Goal: Information Seeking & Learning: Find specific fact

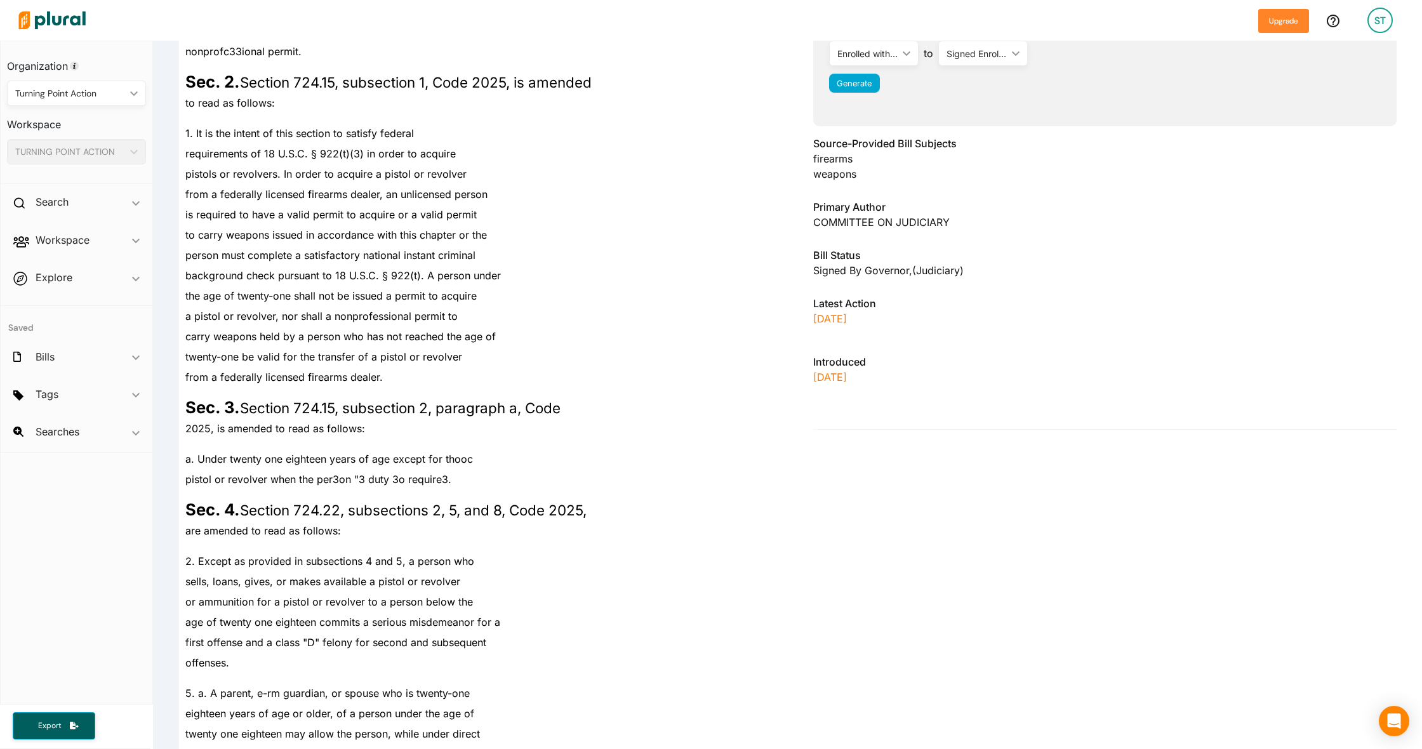
scroll to position [374, 0]
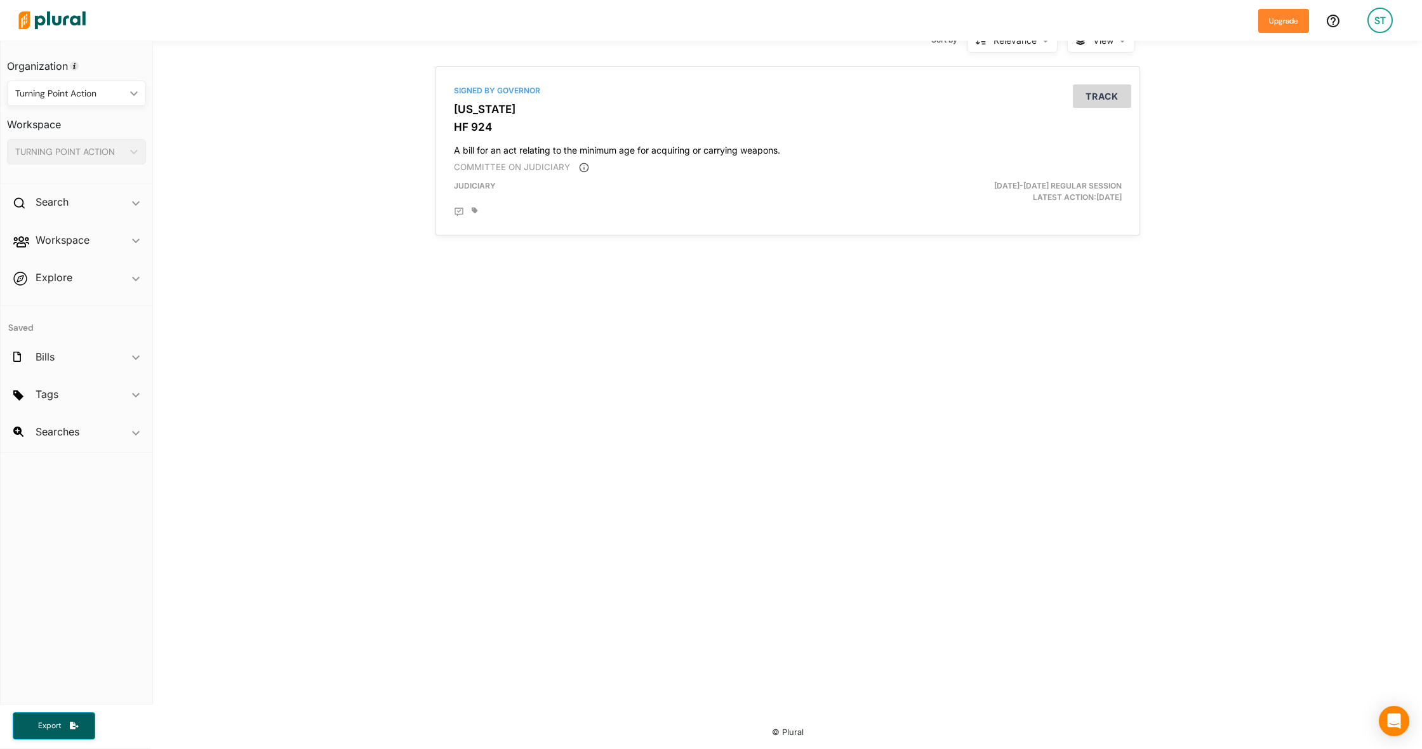
type input "hf 299"
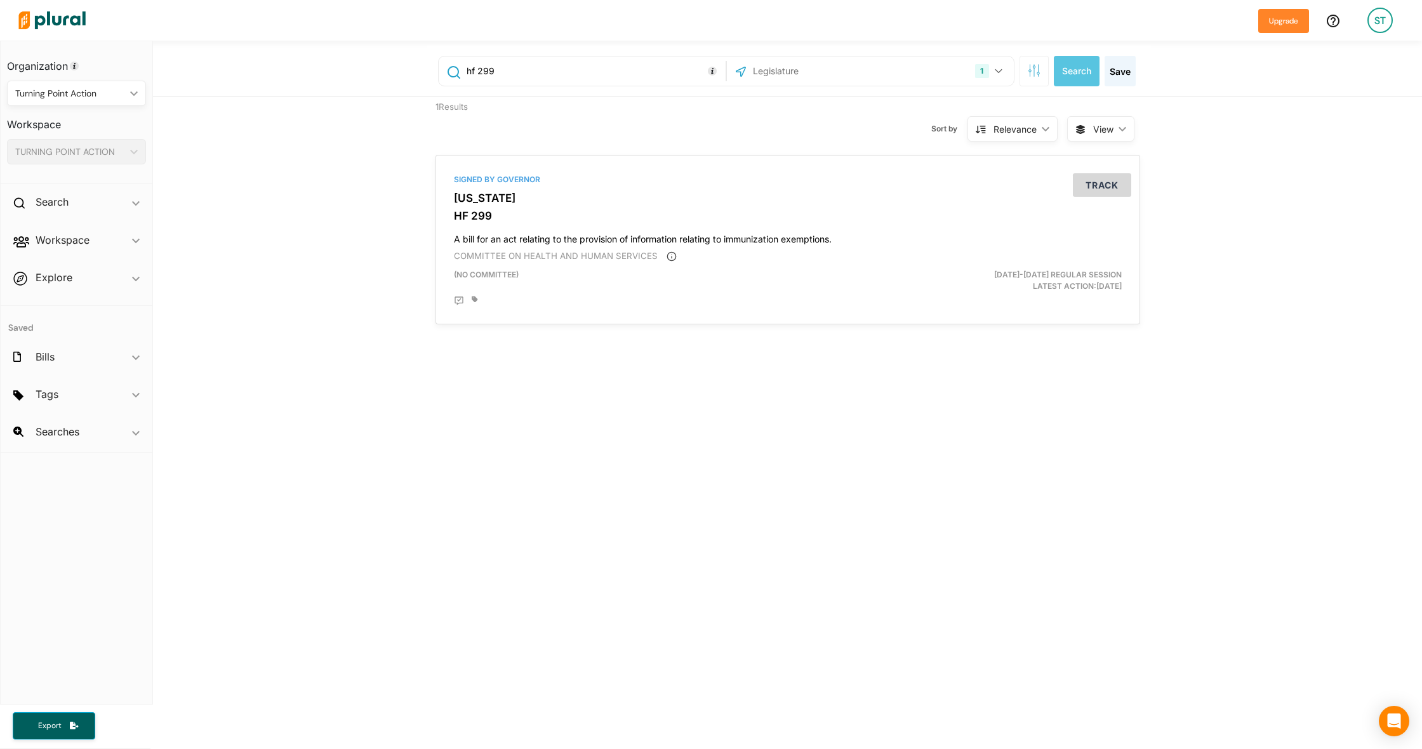
drag, startPoint x: 529, startPoint y: 71, endPoint x: 412, endPoint y: 65, distance: 116.9
click at [412, 65] on div "hf 299 1 [US_STATE] [GEOGRAPHIC_DATA] Congress [US_STATE] [US_STATE] [US_STATE]…" at bounding box center [787, 69] width 1269 height 56
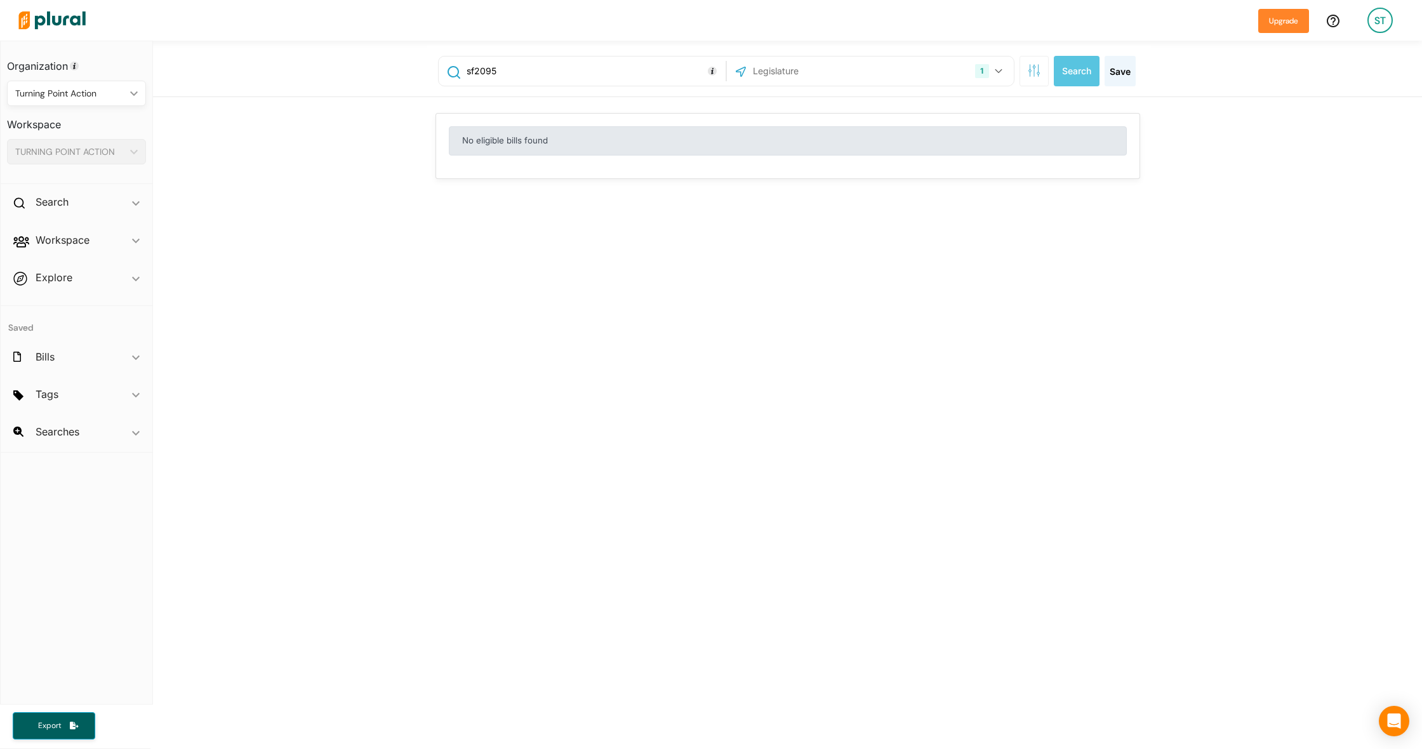
click at [993, 74] on button "1" at bounding box center [990, 71] width 40 height 24
click at [1173, 233] on div "sf2095 1 [US_STATE] [GEOGRAPHIC_DATA] Congress [US_STATE] [US_STATE] [US_STATE]…" at bounding box center [787, 422] width 1269 height 762
click at [475, 70] on input "sf2095" at bounding box center [593, 71] width 257 height 24
type input "2095"
click at [1063, 66] on button "Search" at bounding box center [1077, 71] width 46 height 30
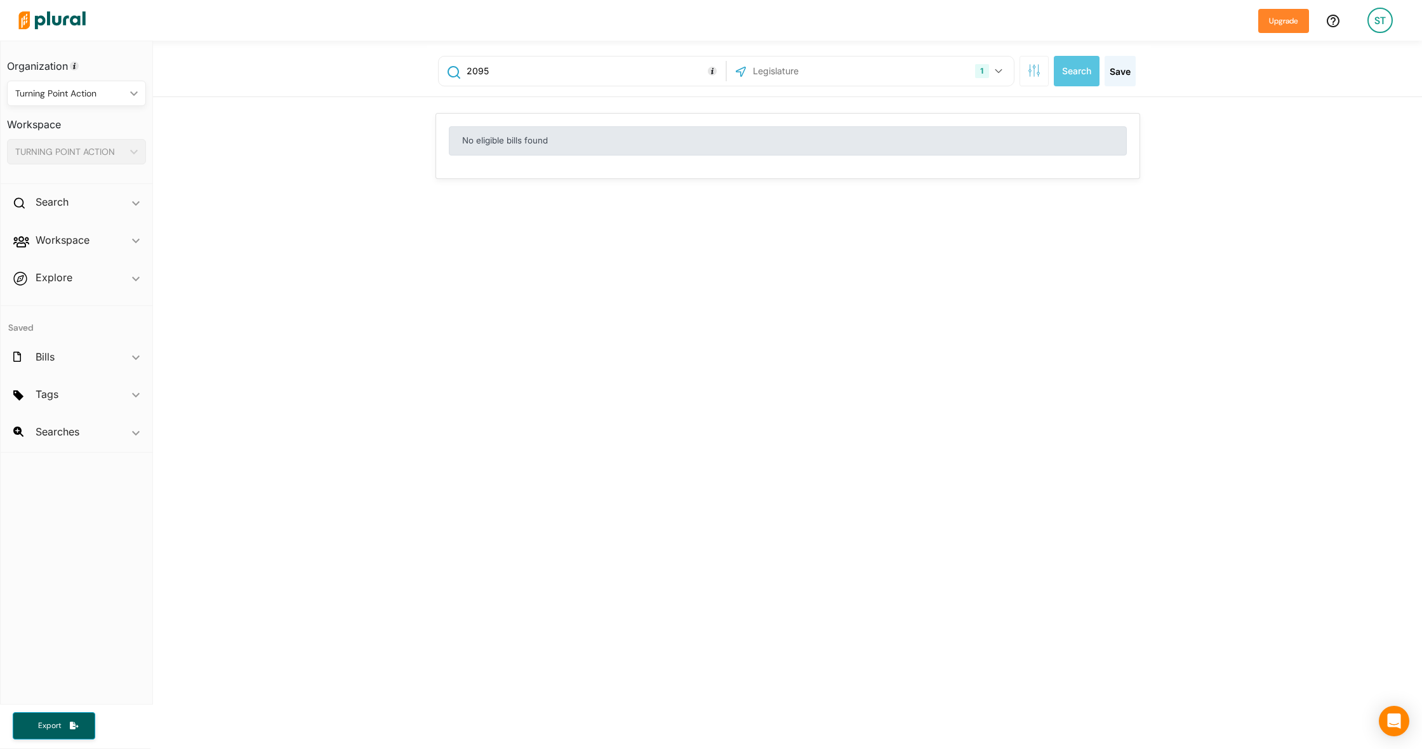
click at [981, 70] on div "1" at bounding box center [981, 71] width 13 height 14
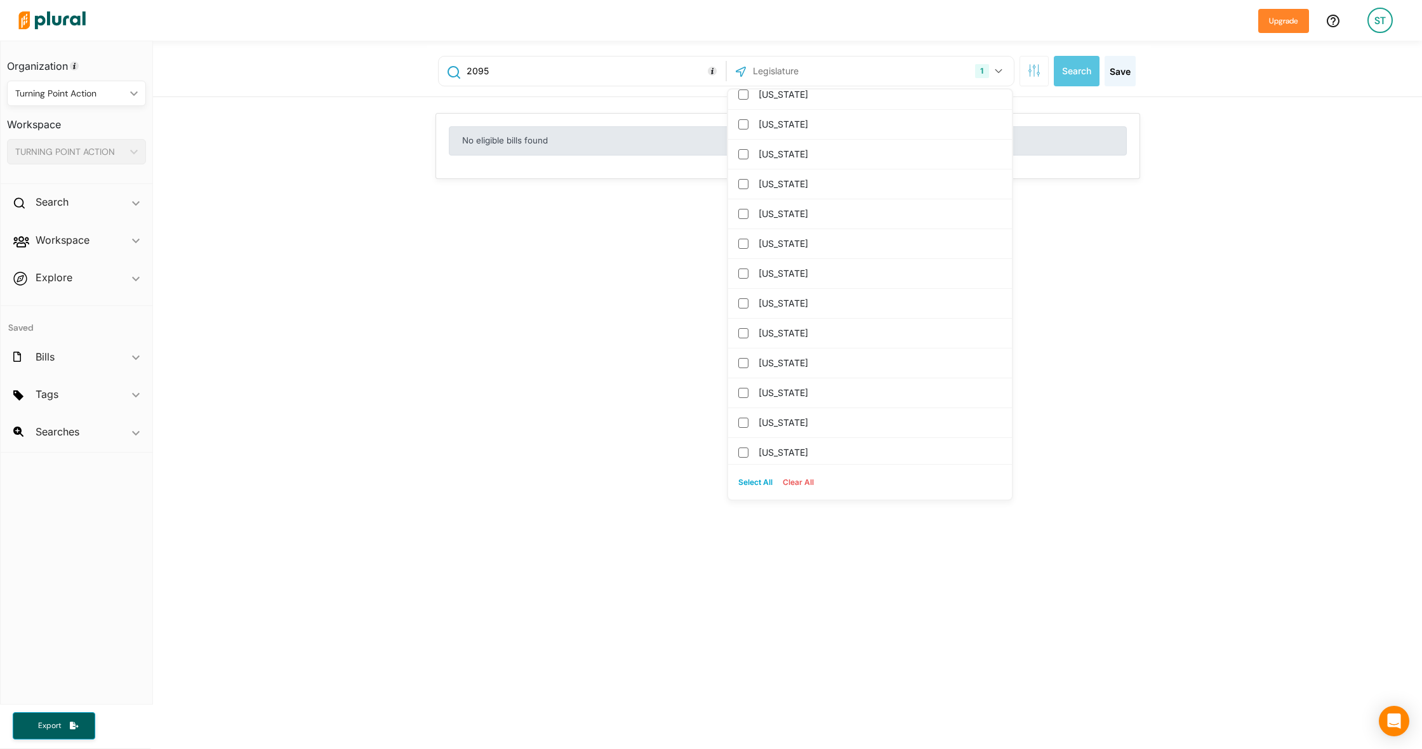
scroll to position [247, 0]
click at [1226, 239] on div "2095 1 [US_STATE] [GEOGRAPHIC_DATA] Congress [US_STATE] [US_STATE] [US_STATE] […" at bounding box center [787, 422] width 1269 height 762
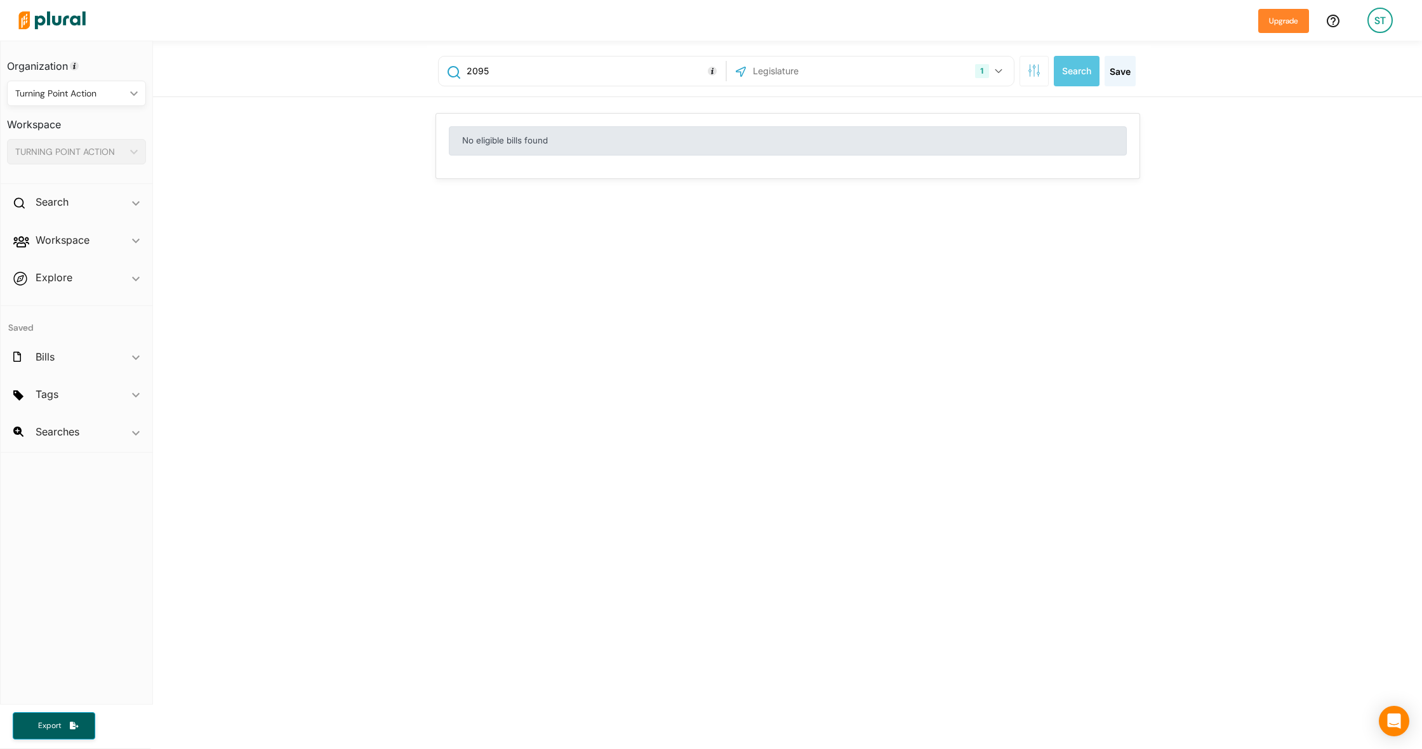
scroll to position [0, 0]
click at [1038, 66] on icon "button" at bounding box center [1034, 70] width 13 height 13
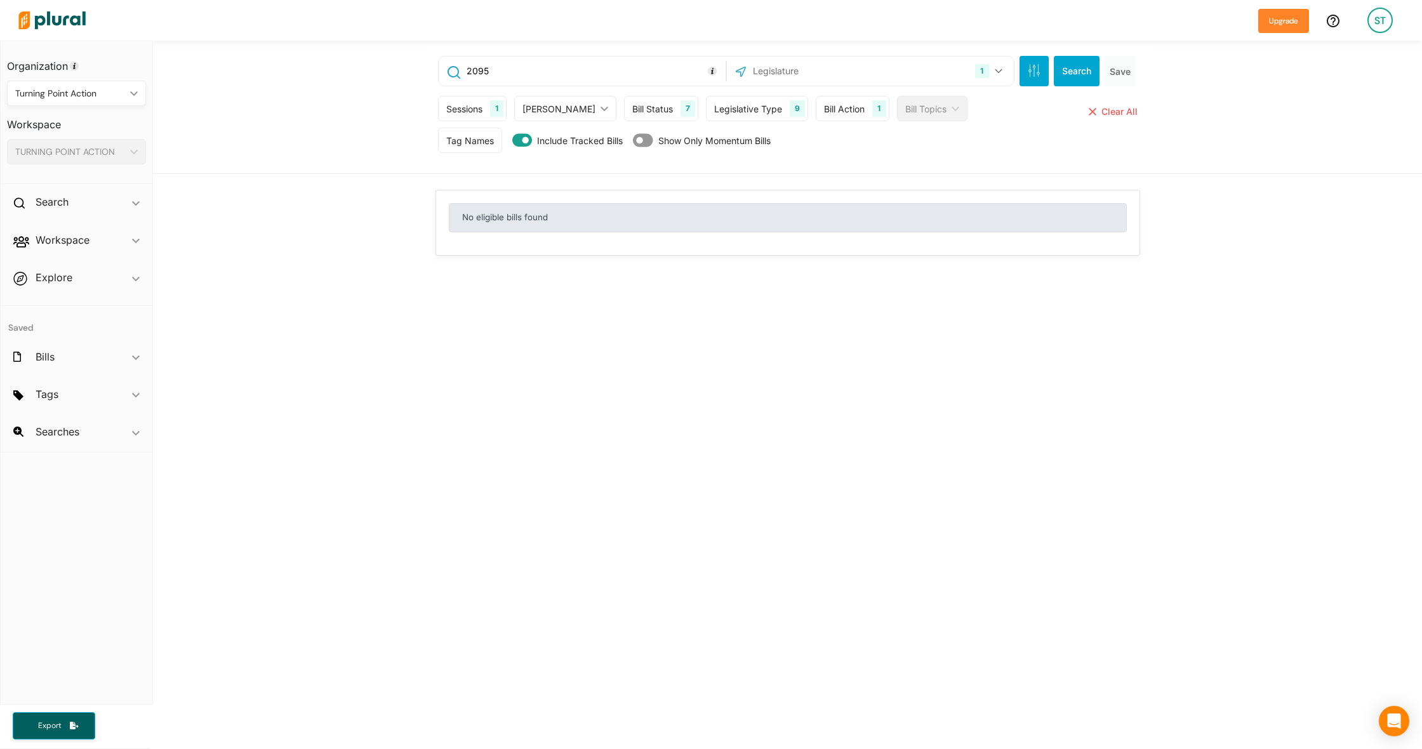
scroll to position [5, 0]
drag, startPoint x: 539, startPoint y: 66, endPoint x: 420, endPoint y: 67, distance: 118.7
click at [420, 67] on div "2095 1 [US_STATE] [GEOGRAPHIC_DATA] Congress [US_STATE] [US_STATE] [US_STATE] […" at bounding box center [787, 102] width 1269 height 133
paste input "SF2095"
type input "SF2095"
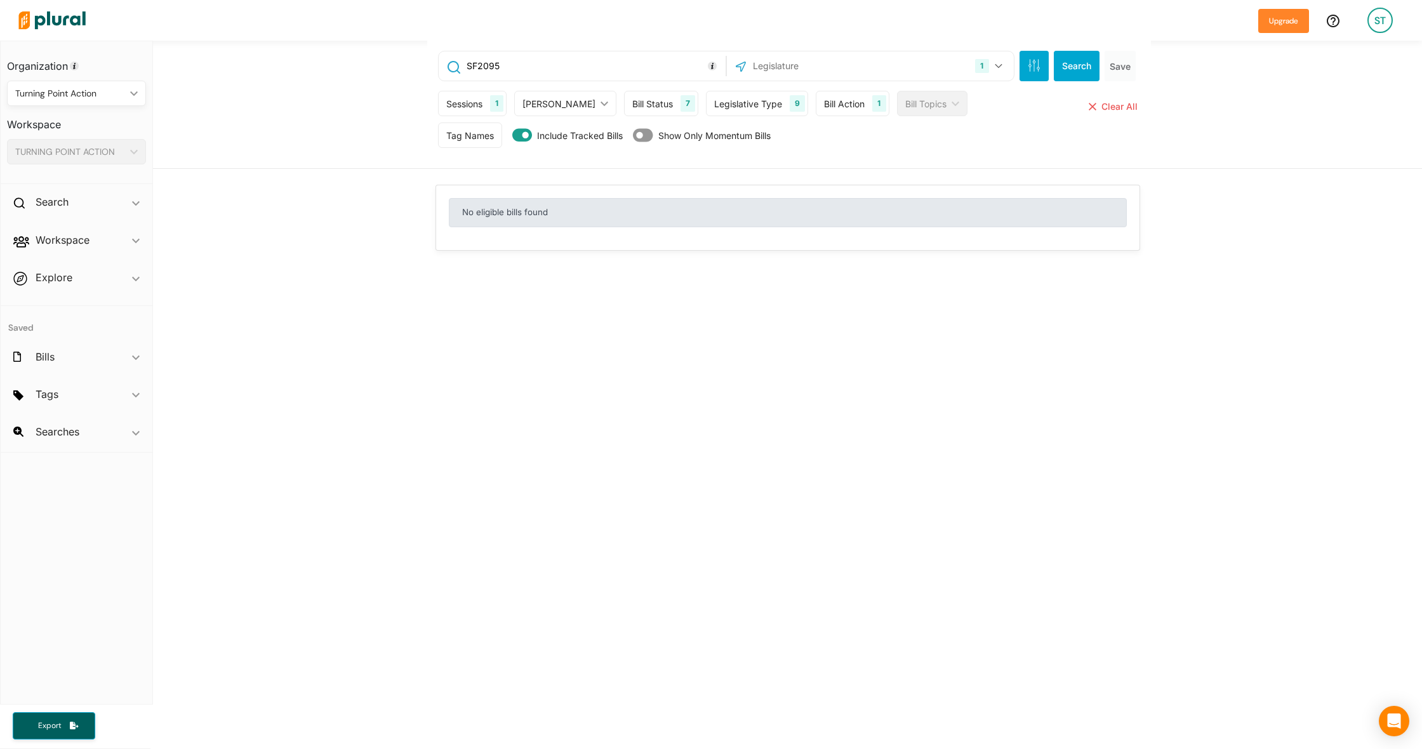
click at [1083, 70] on button "Search" at bounding box center [1077, 66] width 46 height 30
drag, startPoint x: 524, startPoint y: 71, endPoint x: 437, endPoint y: 64, distance: 87.2
click at [440, 64] on div "SF2095" at bounding box center [582, 70] width 287 height 29
paste input "HF2673"
type input "2095"
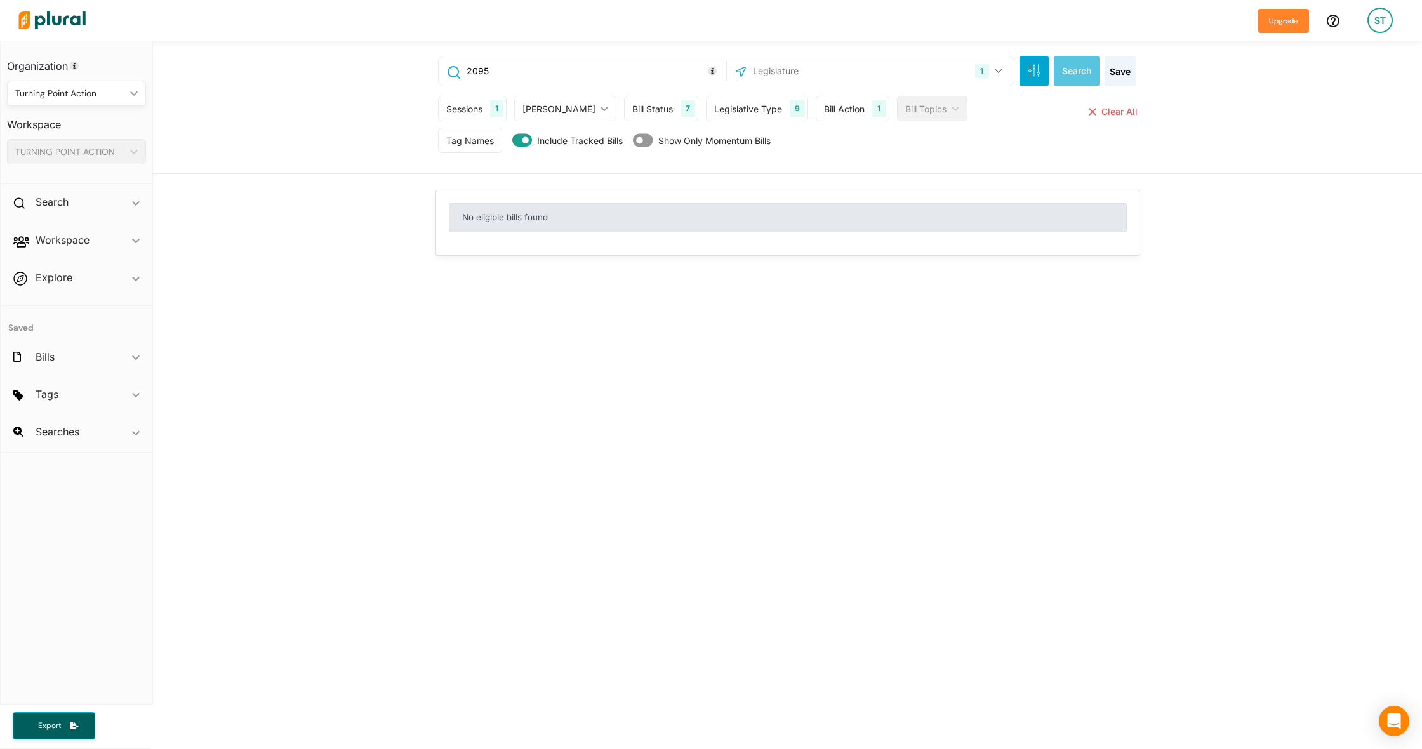
click at [67, 21] on img at bounding box center [52, 20] width 89 height 44
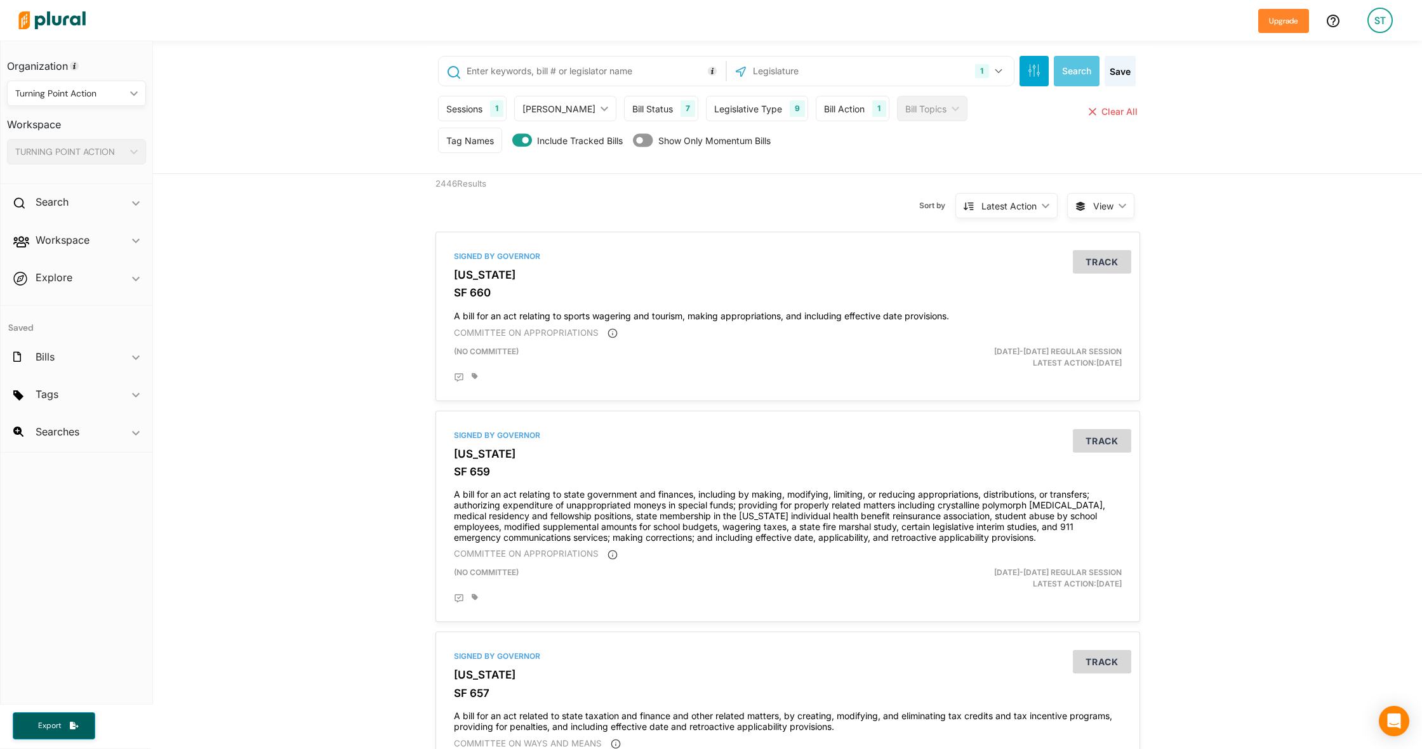
click at [555, 70] on input "text" at bounding box center [593, 71] width 257 height 24
paste input "HF2673"
type input "HF2673"
type input "2095"
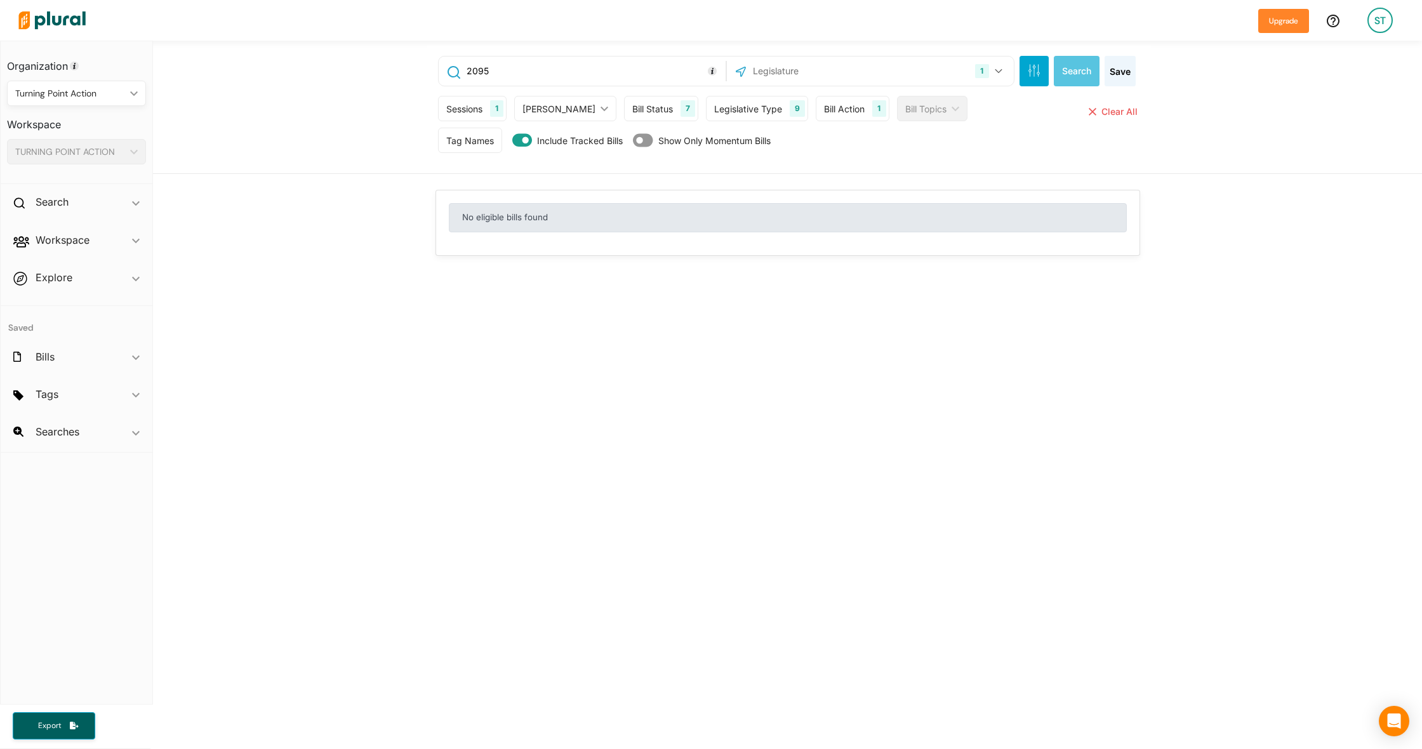
drag, startPoint x: 489, startPoint y: 73, endPoint x: 449, endPoint y: 72, distance: 40.0
click at [449, 72] on div "2095" at bounding box center [582, 71] width 281 height 24
click at [1056, 78] on button "Search" at bounding box center [1077, 70] width 46 height 30
type input "hf 299"
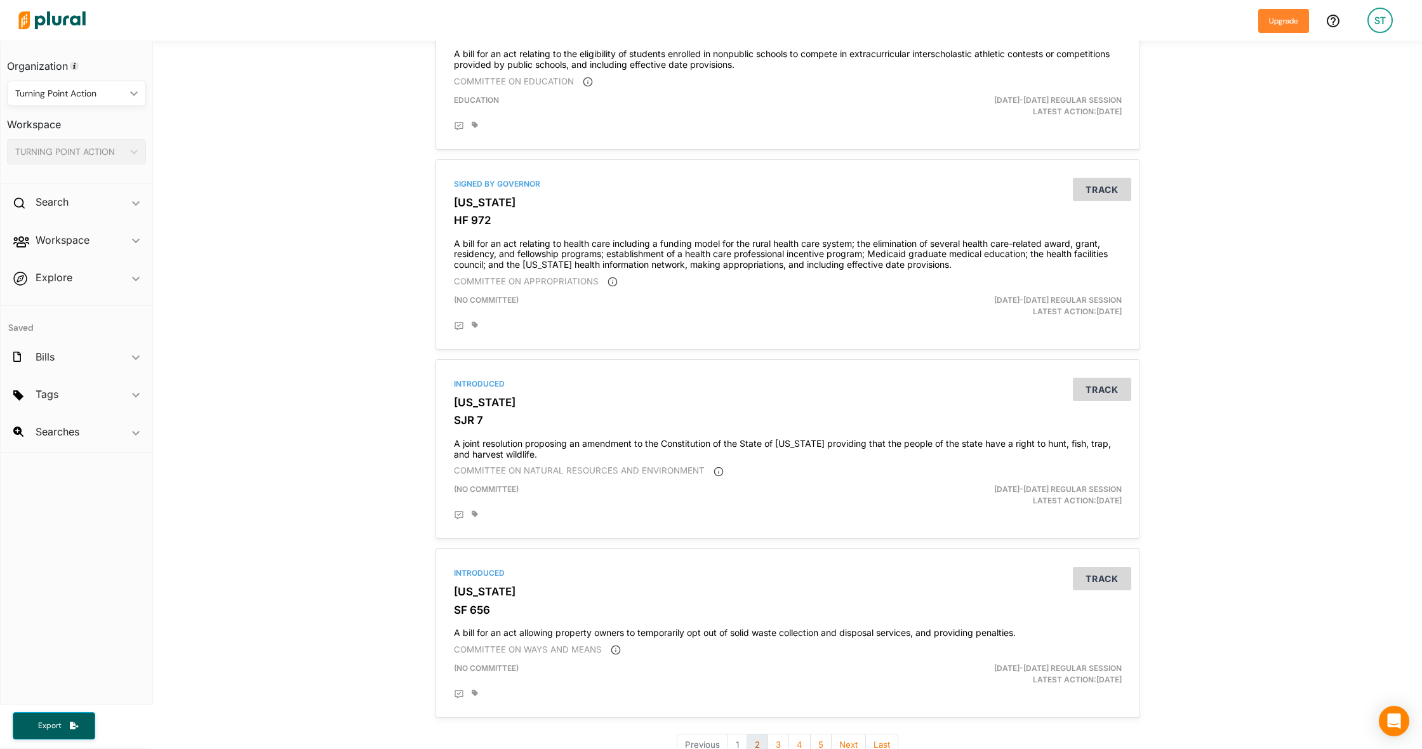
click at [764, 734] on button "2" at bounding box center [757, 745] width 22 height 22
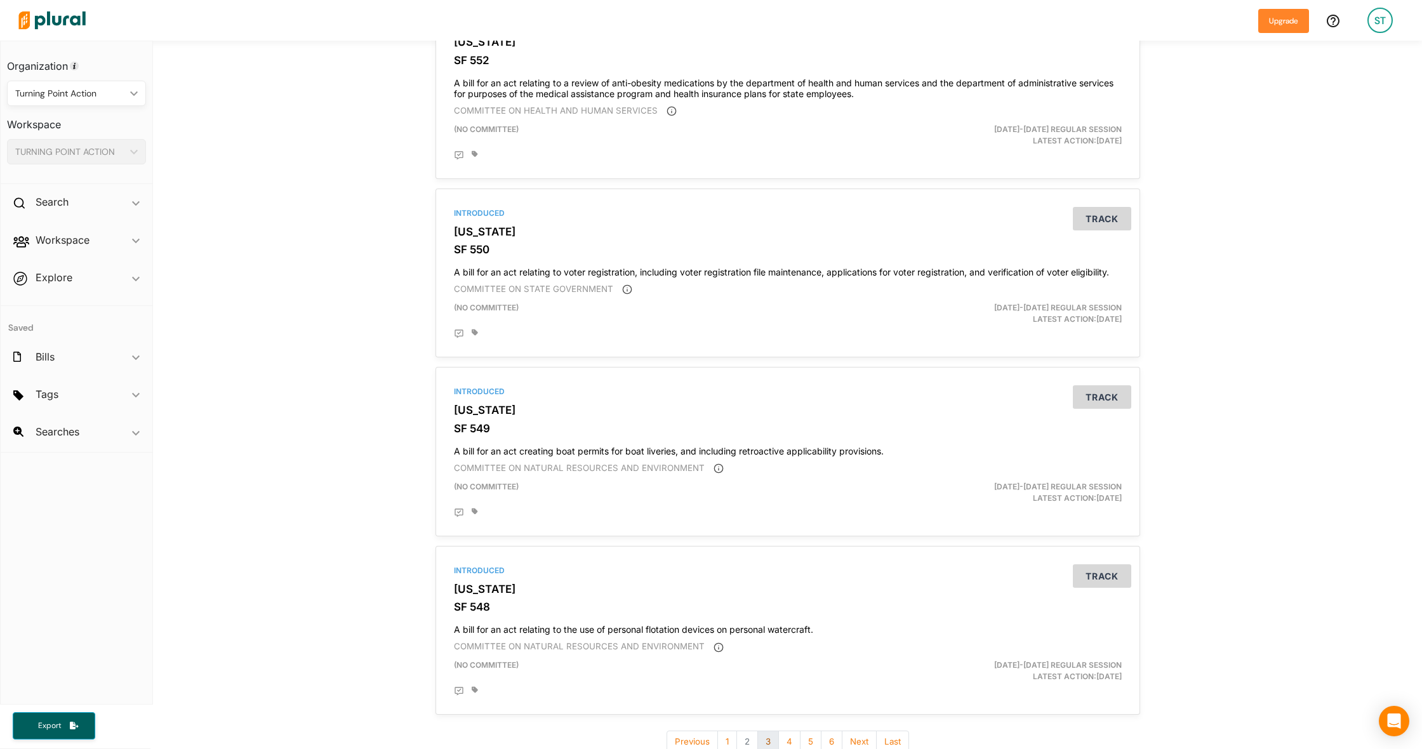
click at [764, 731] on button "3" at bounding box center [768, 742] width 22 height 22
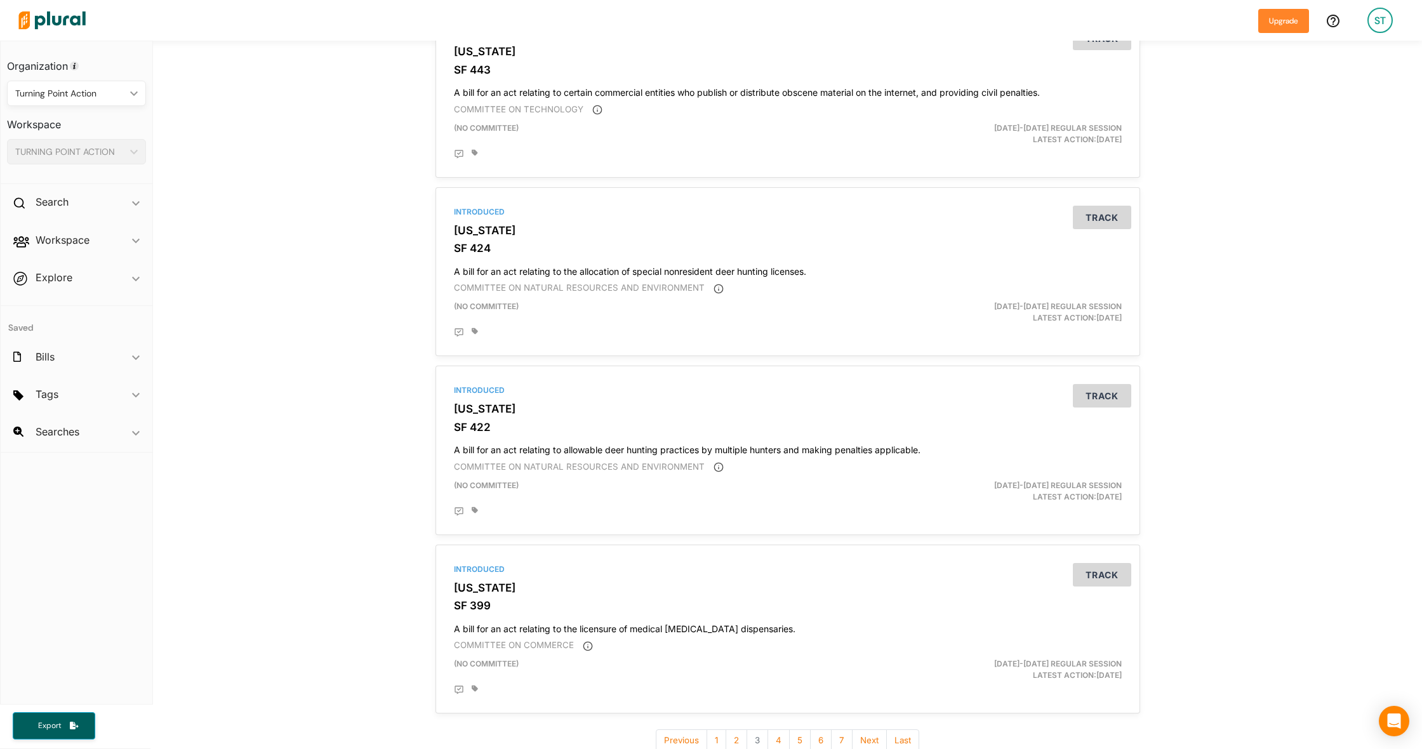
scroll to position [4061, 0]
click at [822, 730] on button "6" at bounding box center [821, 741] width 22 height 22
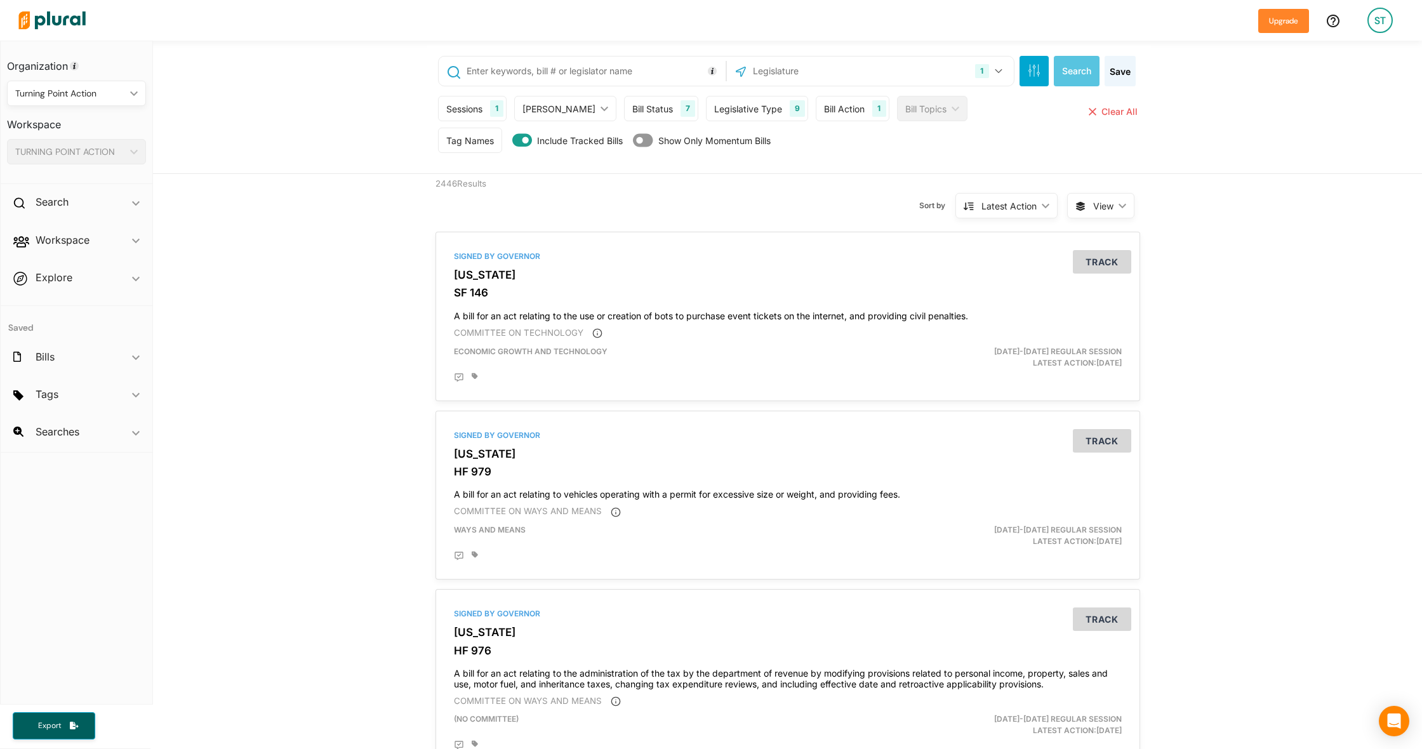
click at [479, 74] on input "text" at bounding box center [593, 71] width 257 height 24
paste input "SF345"
type input "SF345"
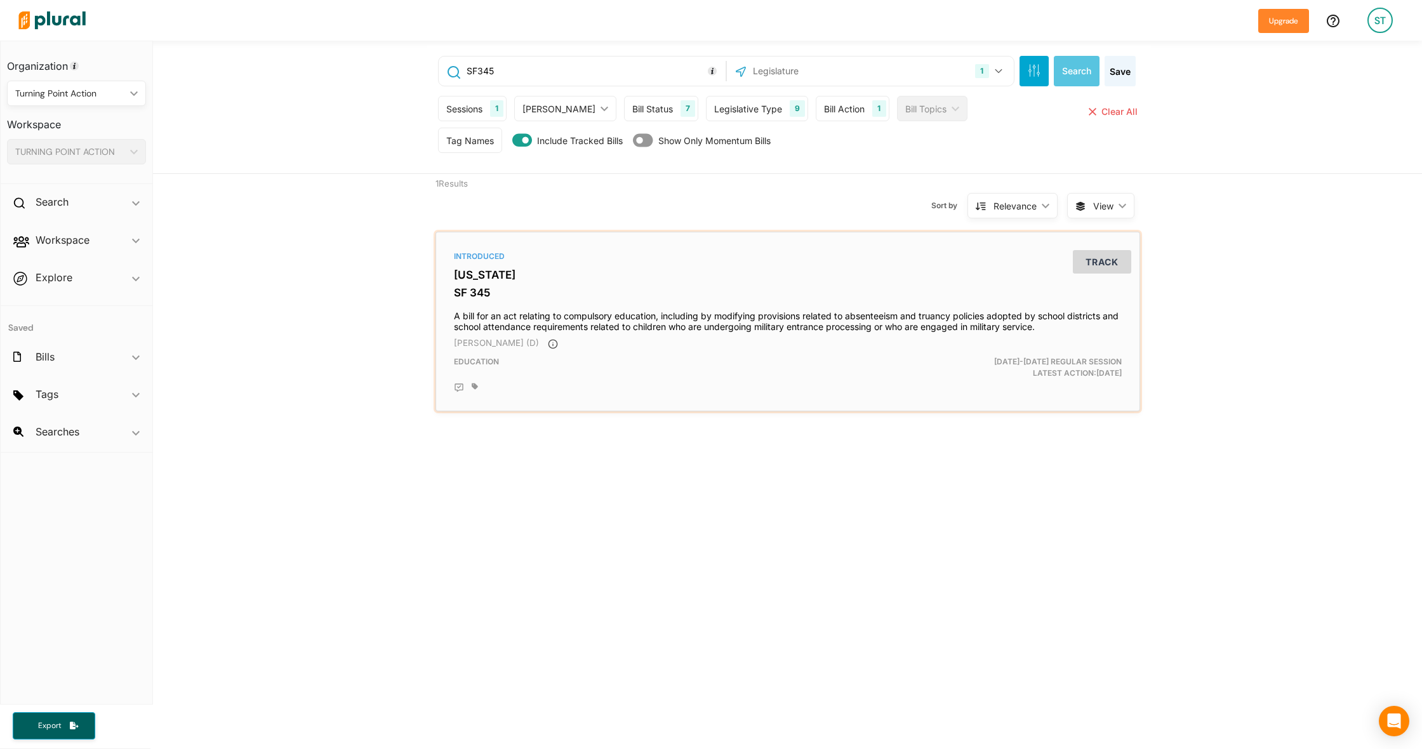
click at [500, 315] on h4 "A bill for an act relating to compulsory education, including by modifying prov…" at bounding box center [788, 319] width 668 height 28
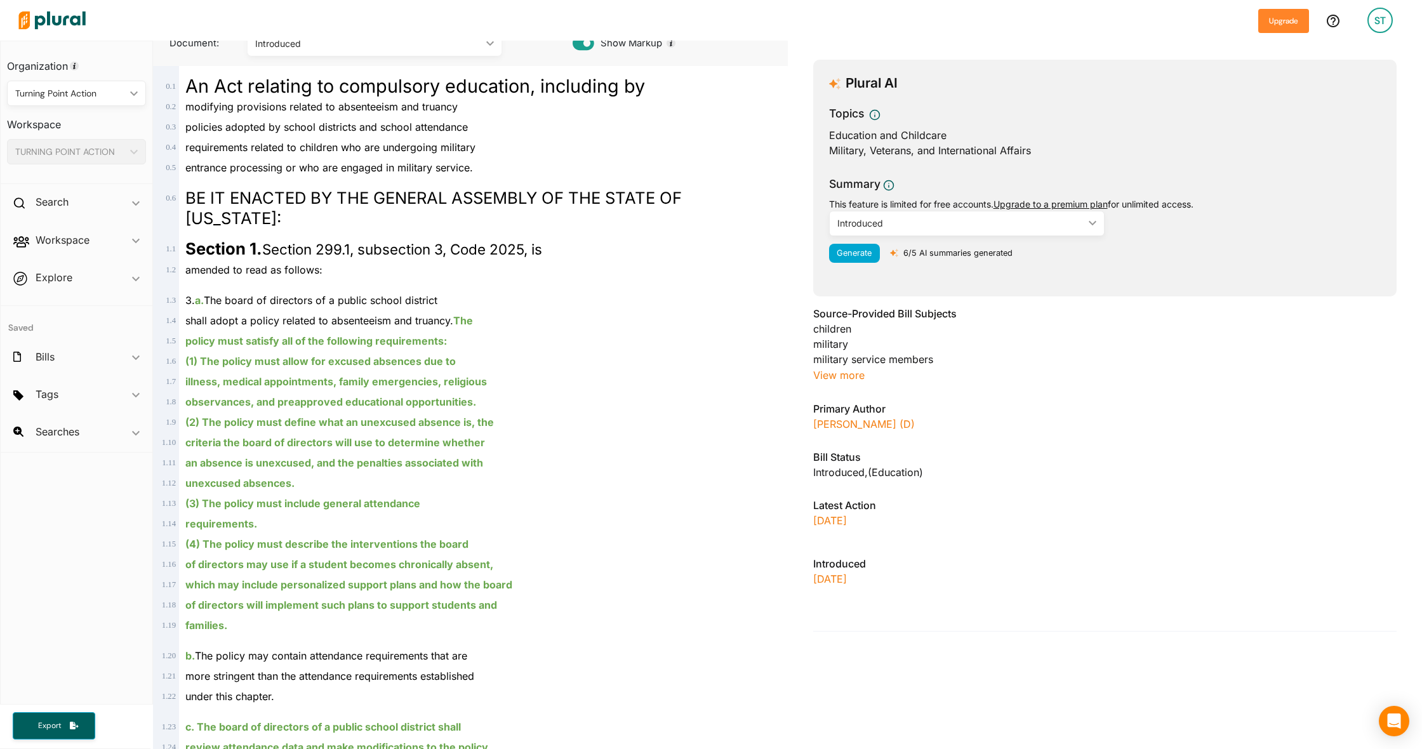
scroll to position [140, 0]
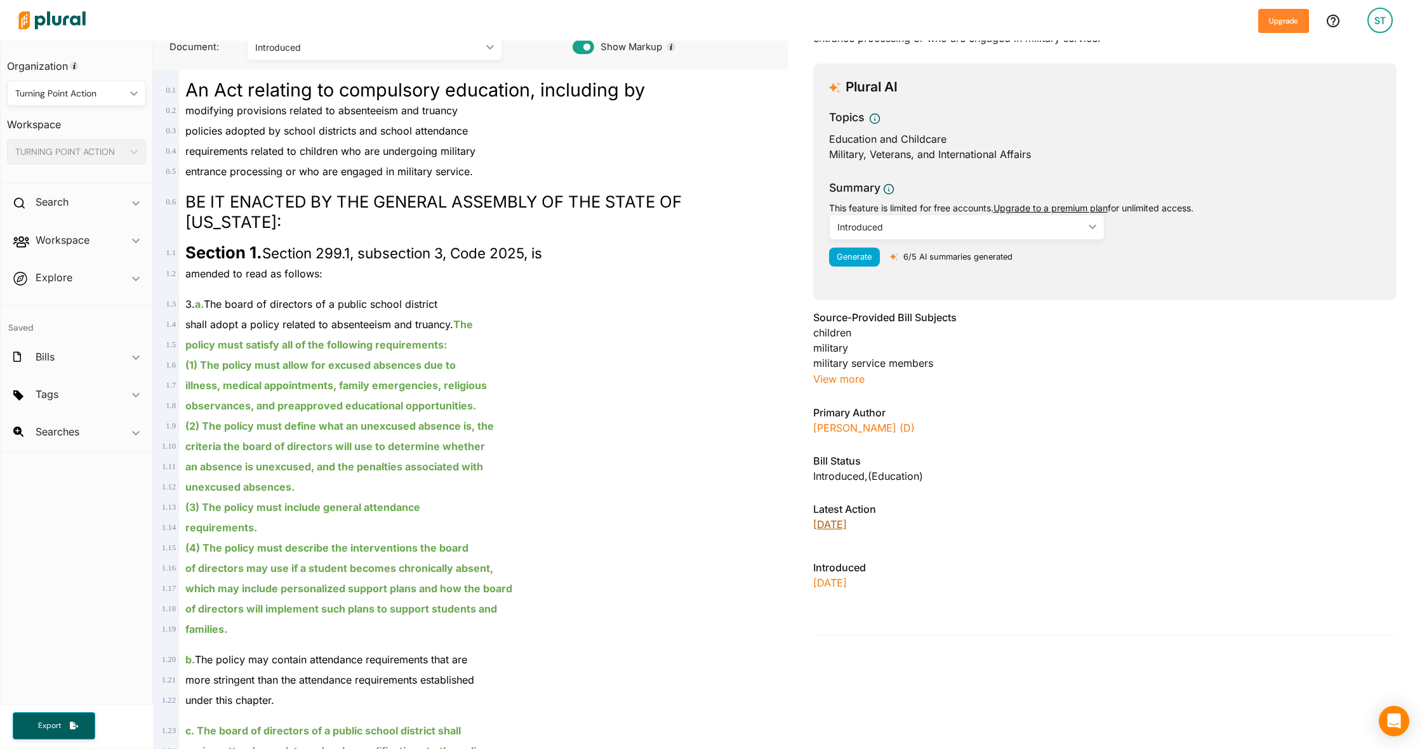
click at [824, 529] on p "[DATE]" at bounding box center [1104, 524] width 583 height 15
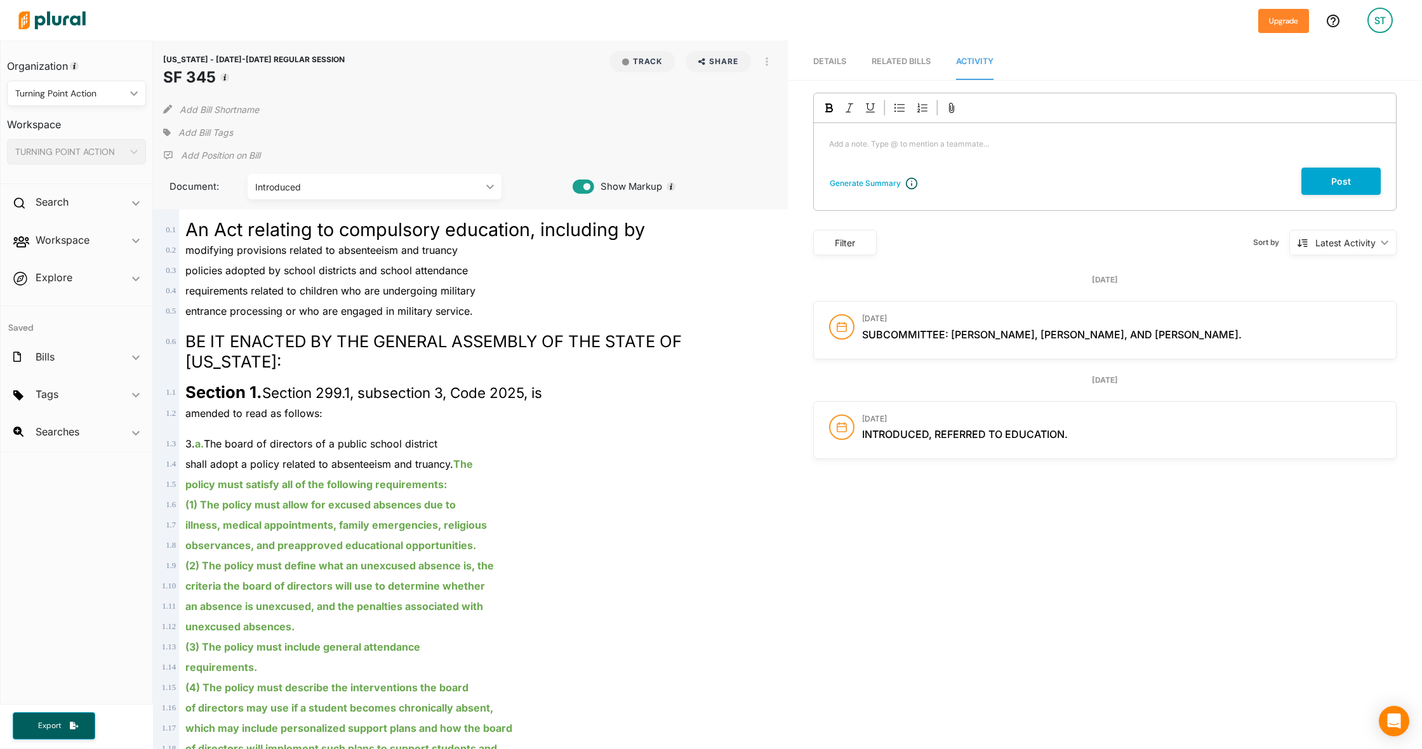
scroll to position [0, 0]
click at [827, 59] on span "Details" at bounding box center [829, 61] width 33 height 10
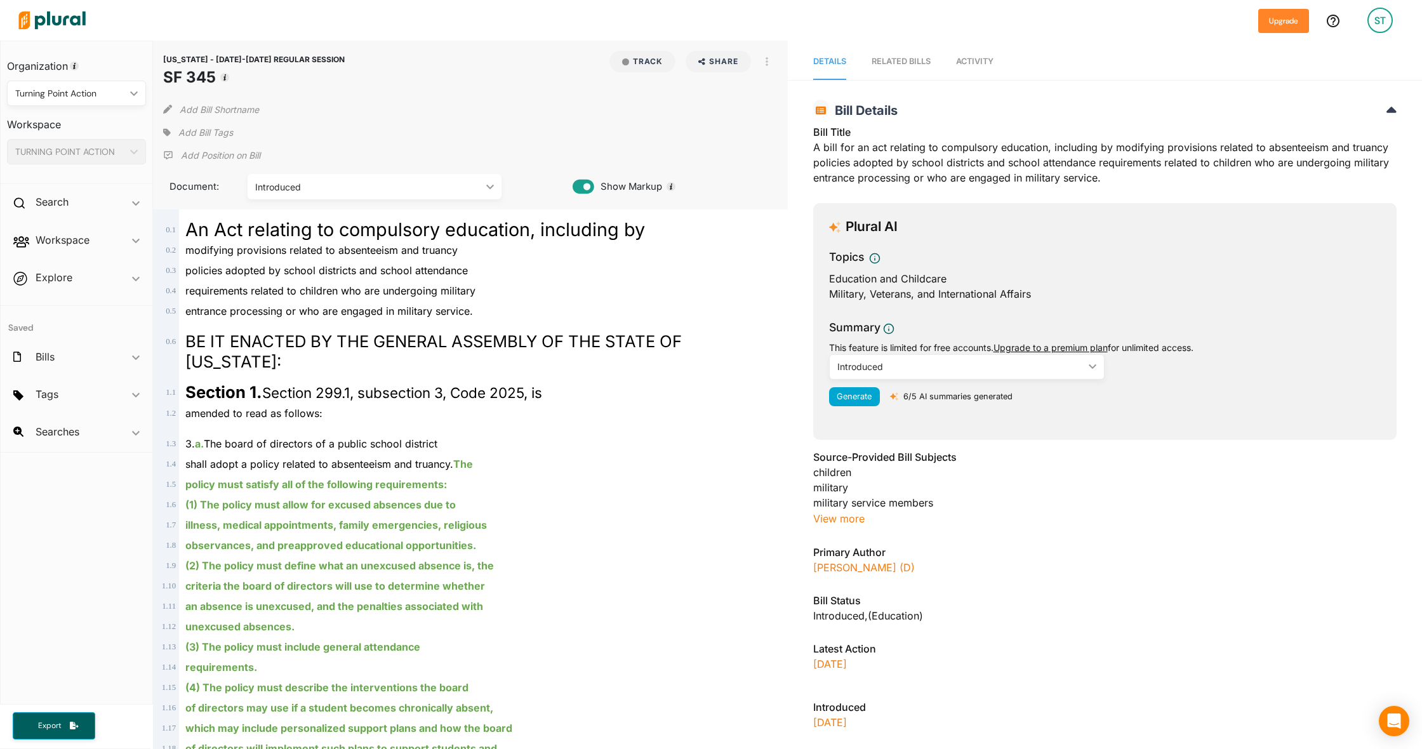
scroll to position [0, 1]
click at [887, 63] on div "RELATED BILLS" at bounding box center [900, 61] width 59 height 12
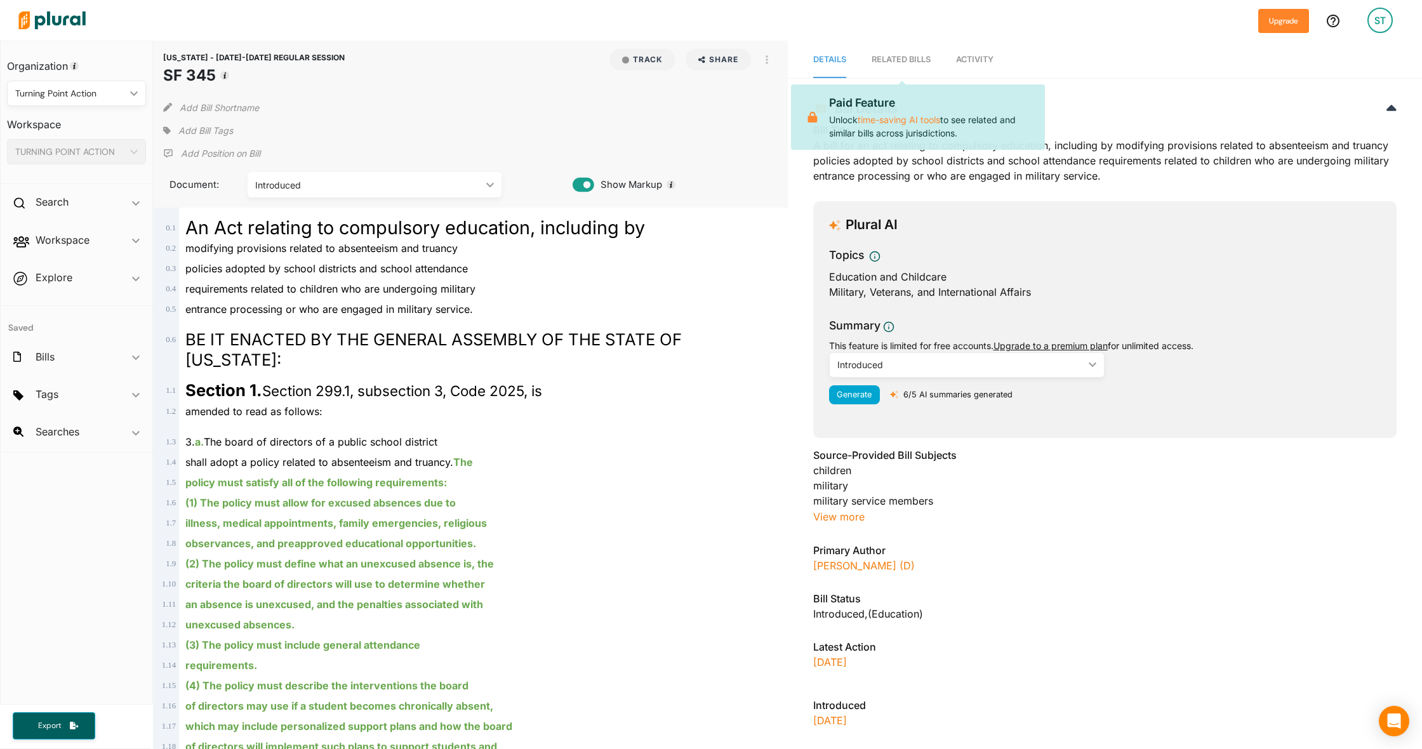
click at [887, 63] on div "RELATED BILLS" at bounding box center [900, 59] width 59 height 12
click at [811, 62] on nav "Details RELATED BILLS Activity" at bounding box center [1105, 58] width 634 height 39
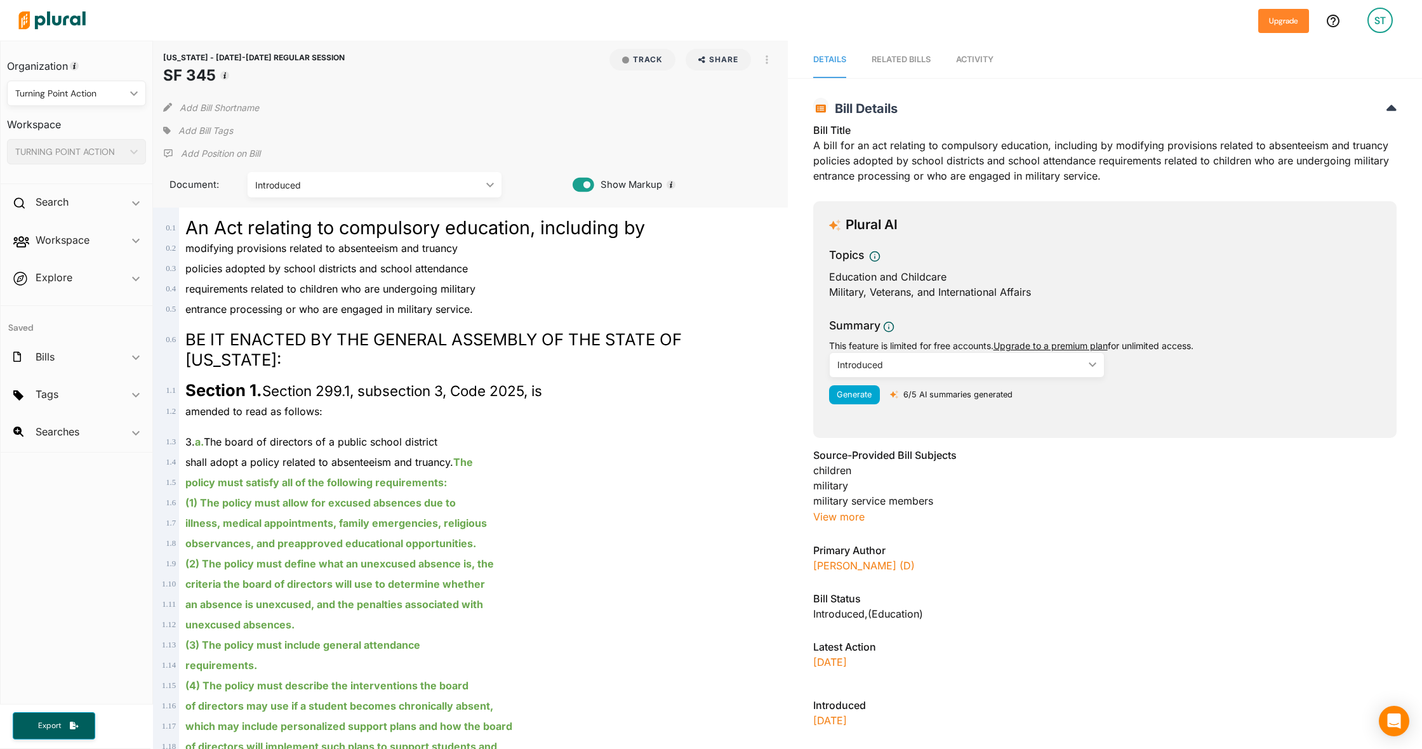
click at [984, 62] on span "Activity" at bounding box center [974, 60] width 37 height 10
